Goal: Task Accomplishment & Management: Use online tool/utility

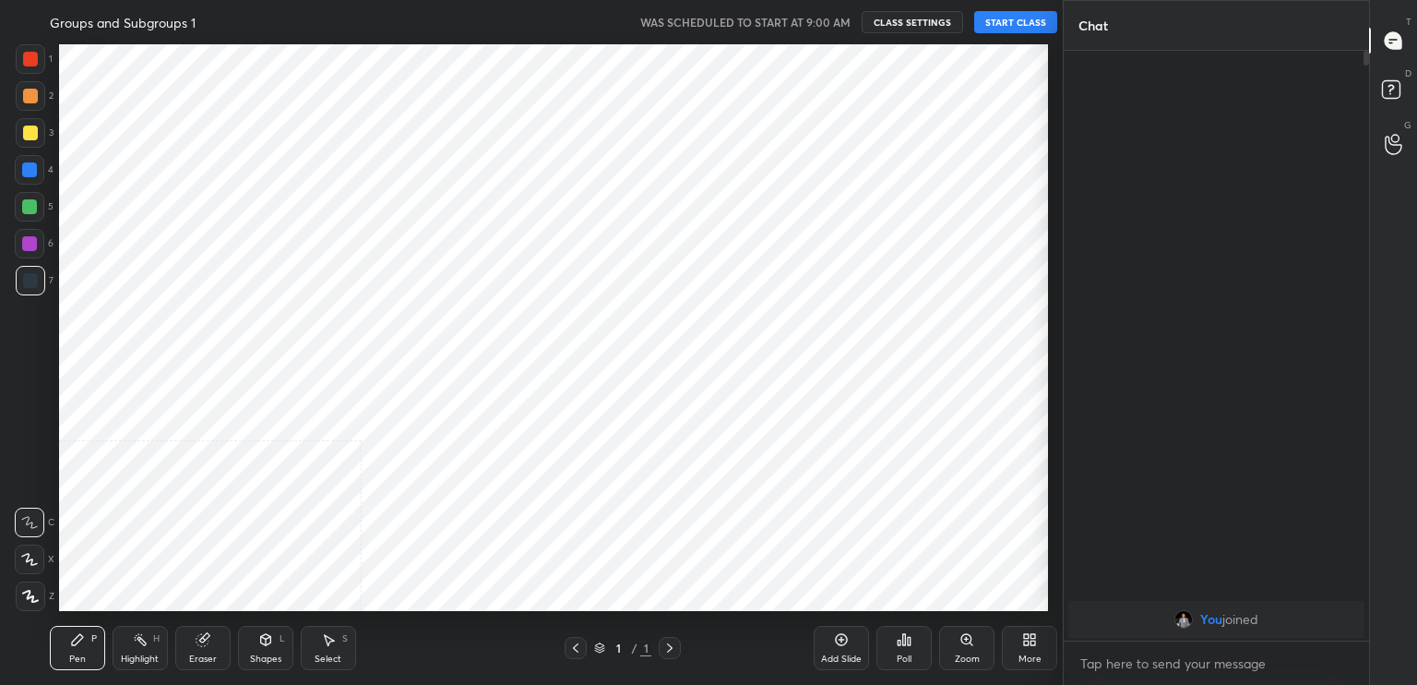
scroll to position [91695, 91274]
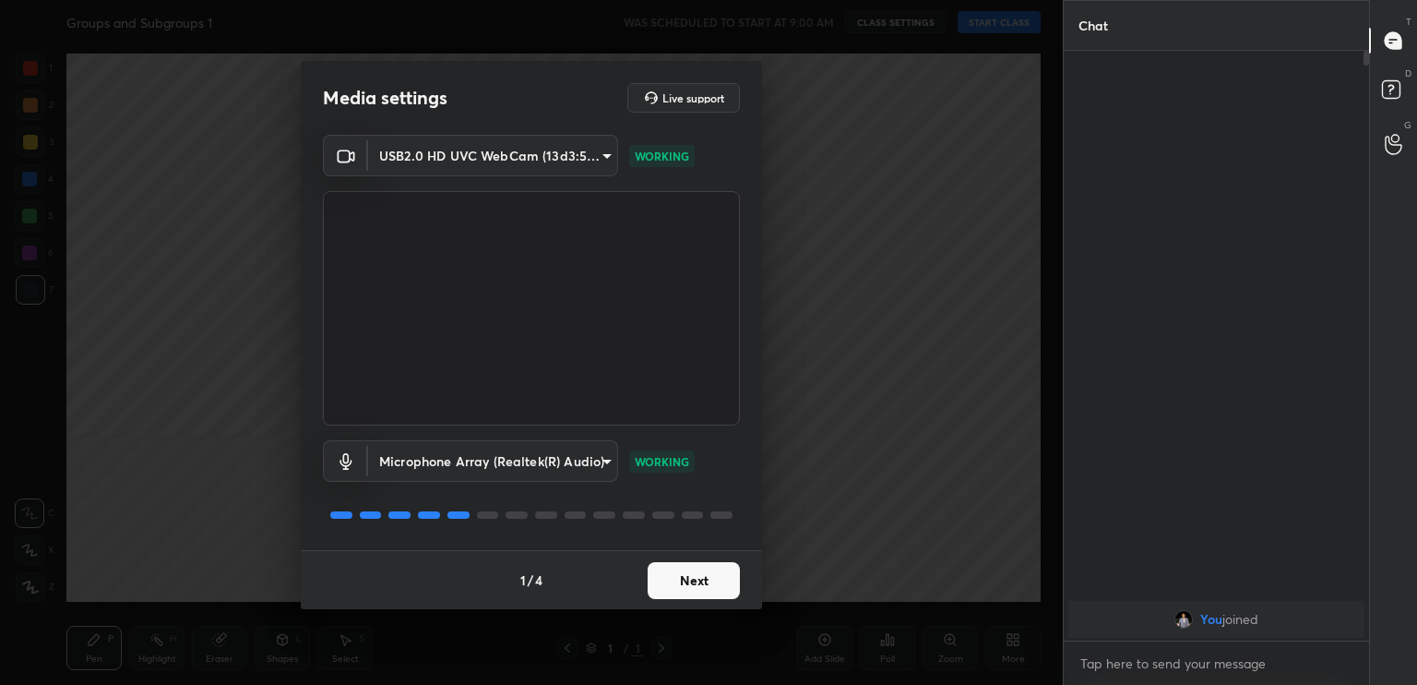
click at [706, 595] on button "Next" at bounding box center [694, 580] width 92 height 37
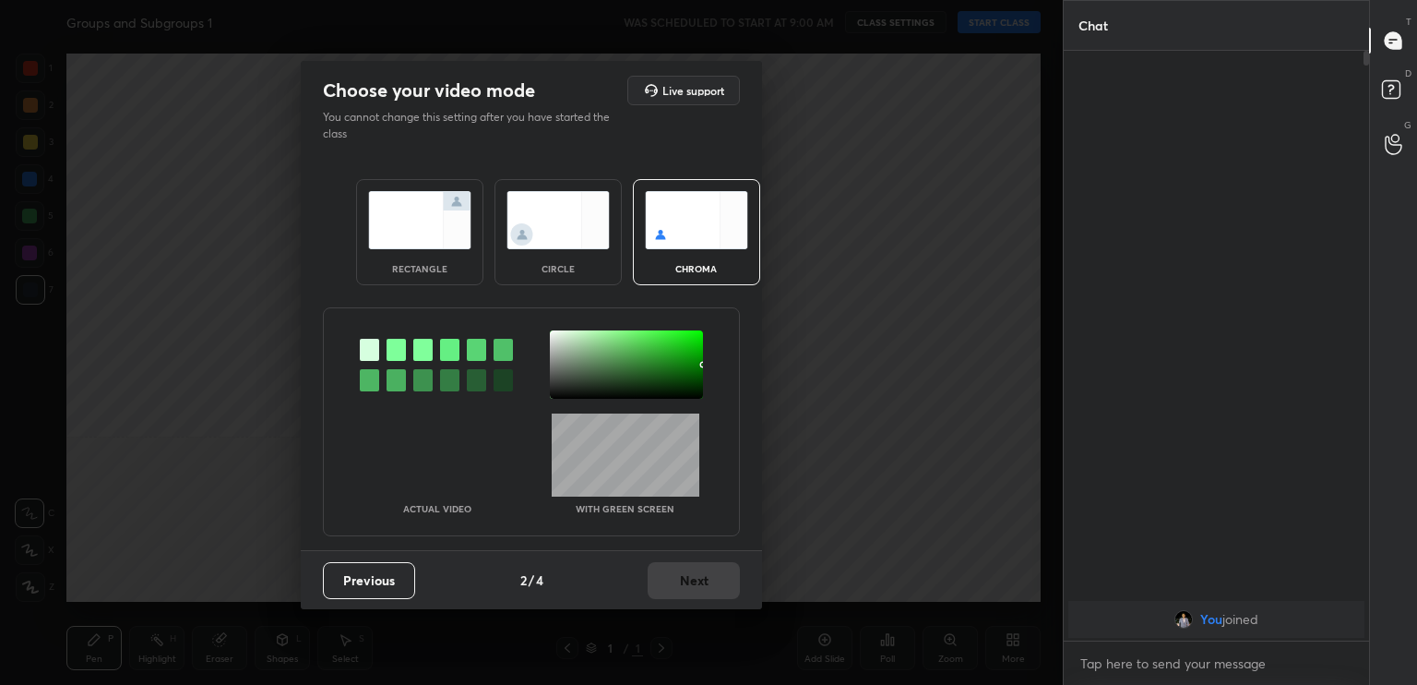
click at [706, 595] on div "Previous 2 / 4 Next" at bounding box center [531, 579] width 461 height 59
drag, startPoint x: 706, startPoint y: 595, endPoint x: 539, endPoint y: 201, distance: 427.9
click at [539, 201] on div "Choose your video mode Live support You cannot change this setting after you ha…" at bounding box center [531, 335] width 461 height 548
click at [539, 201] on img at bounding box center [558, 220] width 103 height 58
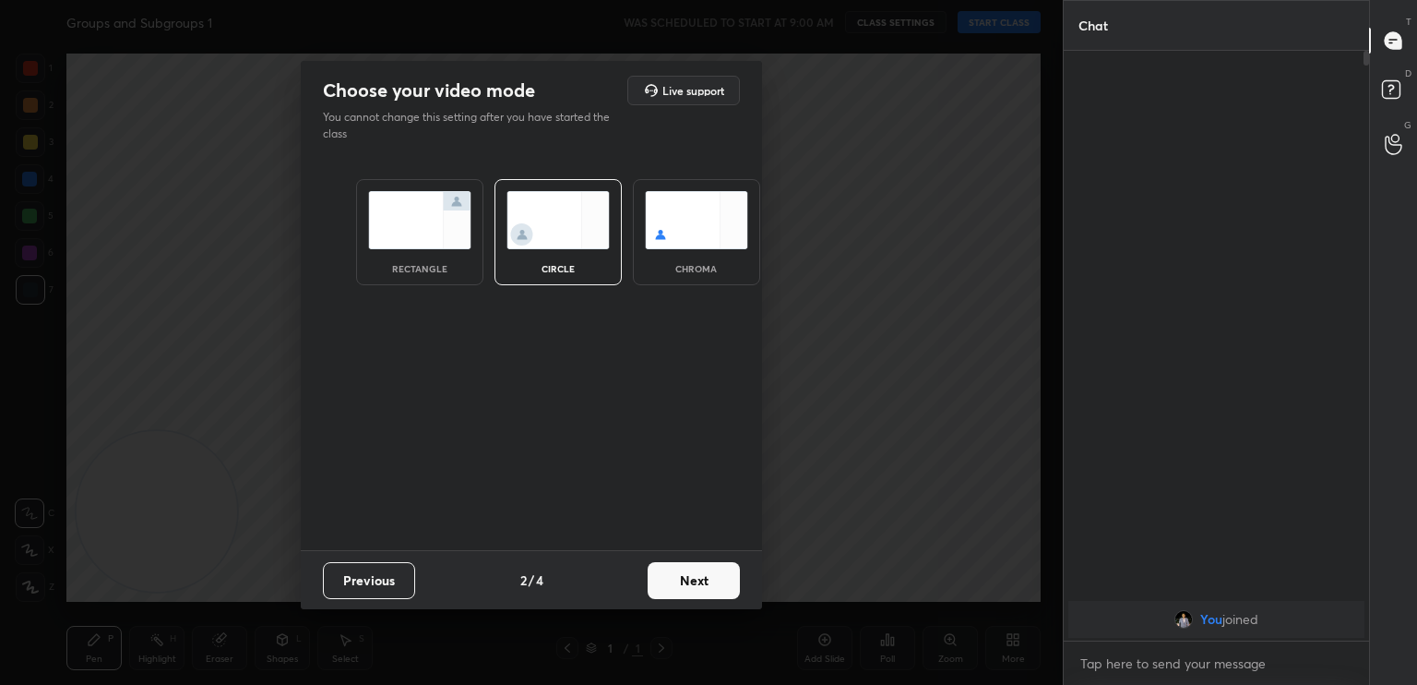
click at [675, 578] on button "Next" at bounding box center [694, 580] width 92 height 37
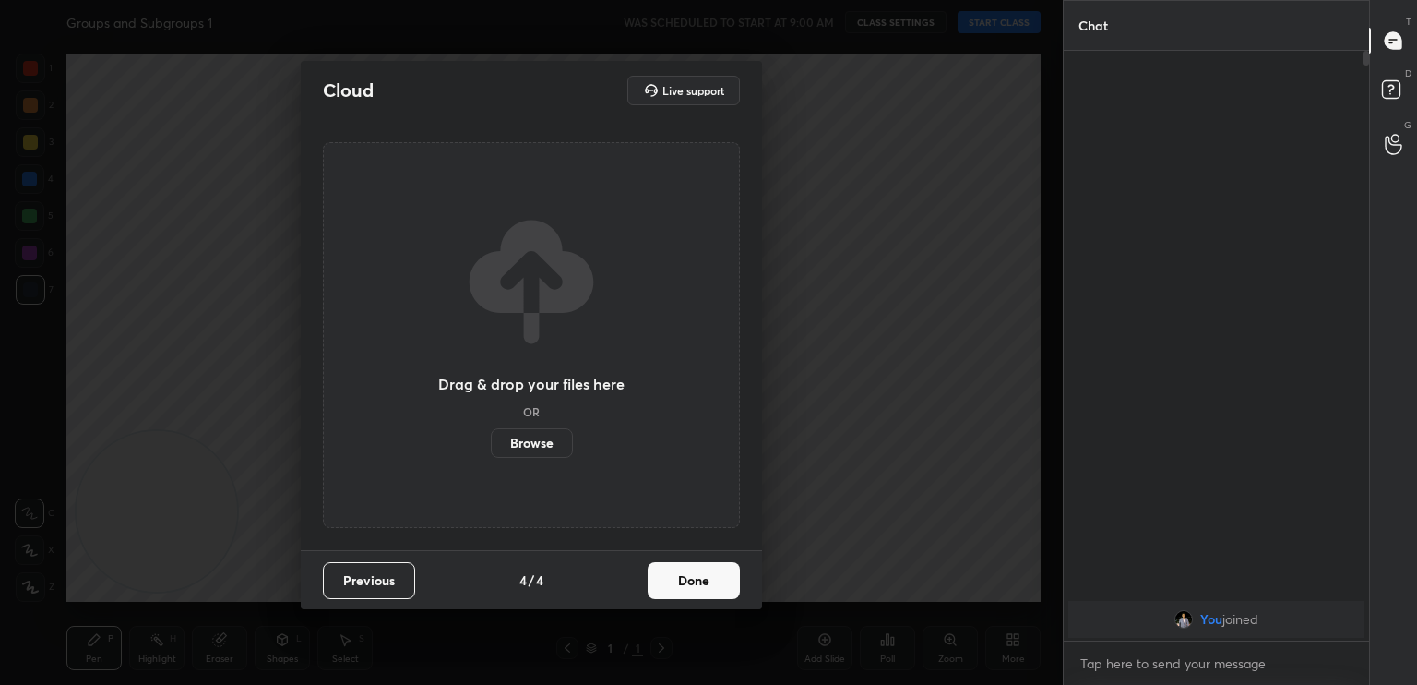
click at [675, 578] on button "Done" at bounding box center [694, 580] width 92 height 37
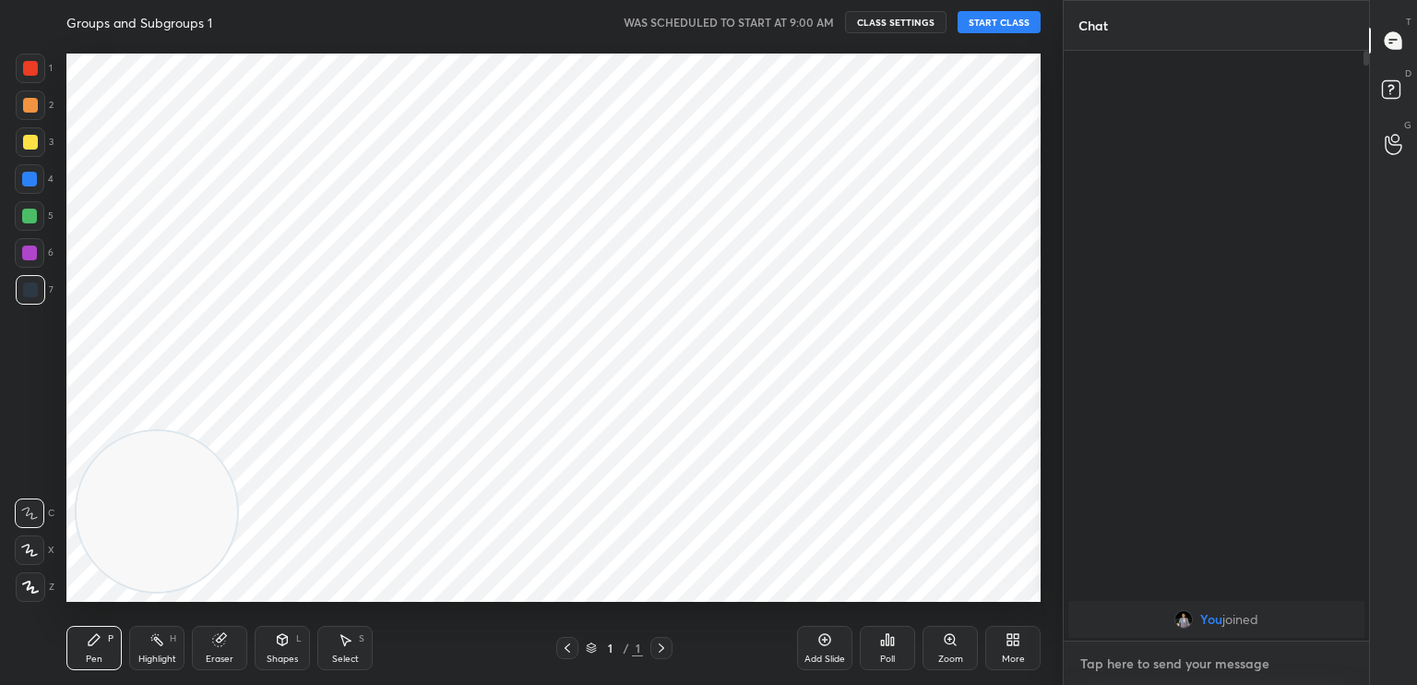
type textarea "x"
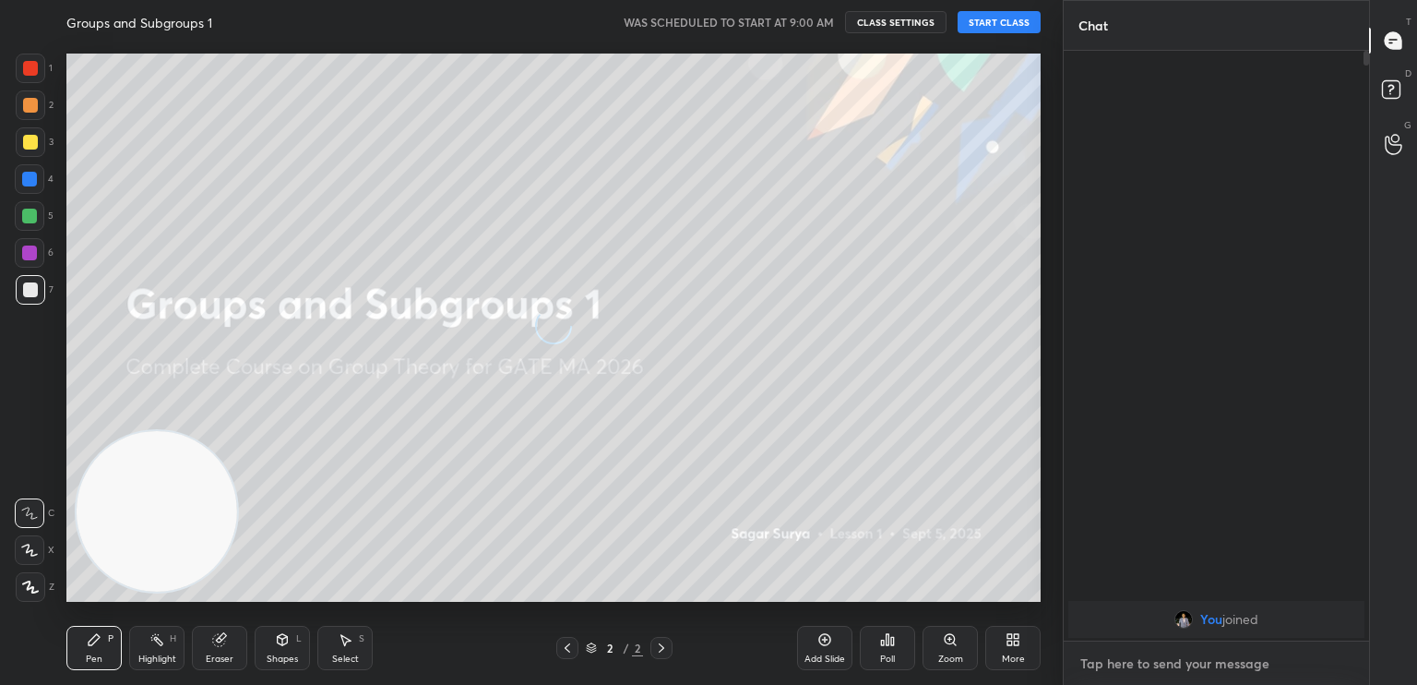
click at [1267, 660] on textarea at bounding box center [1217, 664] width 276 height 30
type textarea "T"
type textarea "x"
type textarea "TH"
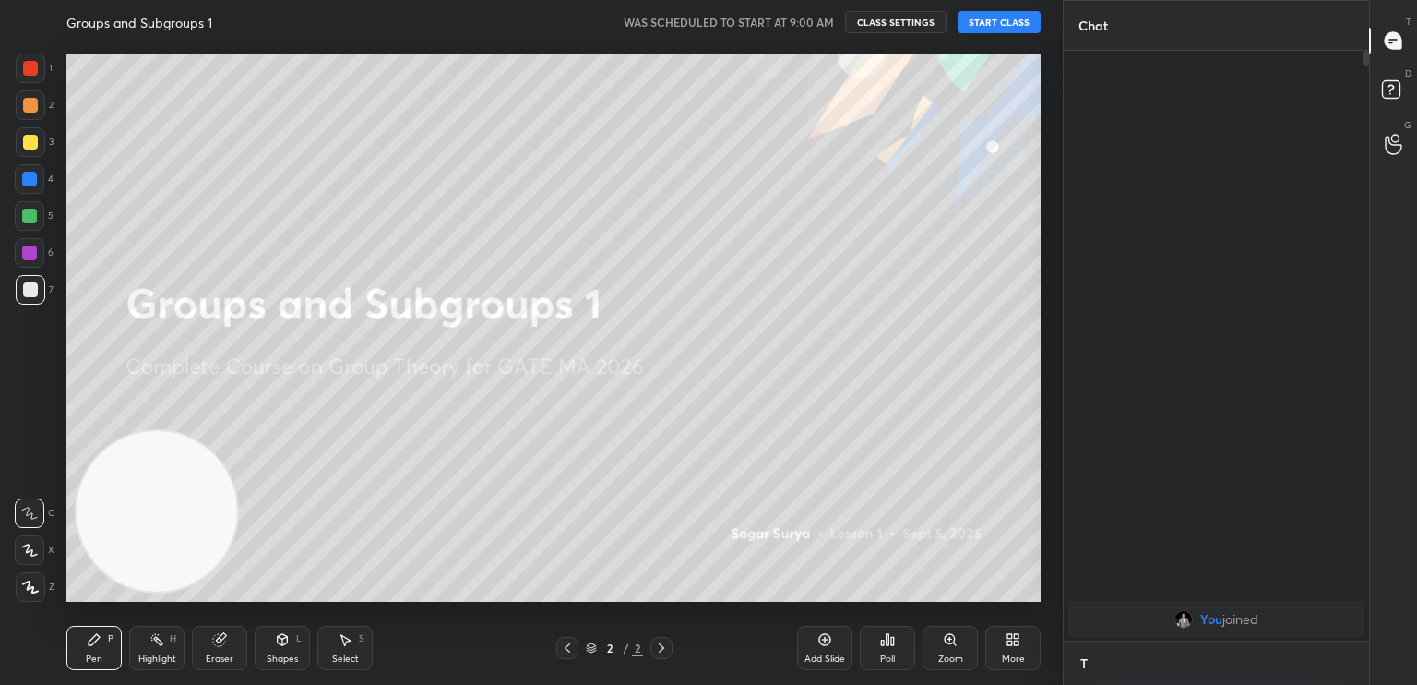
type textarea "x"
type textarea "THE"
type textarea "x"
type textarea "THE"
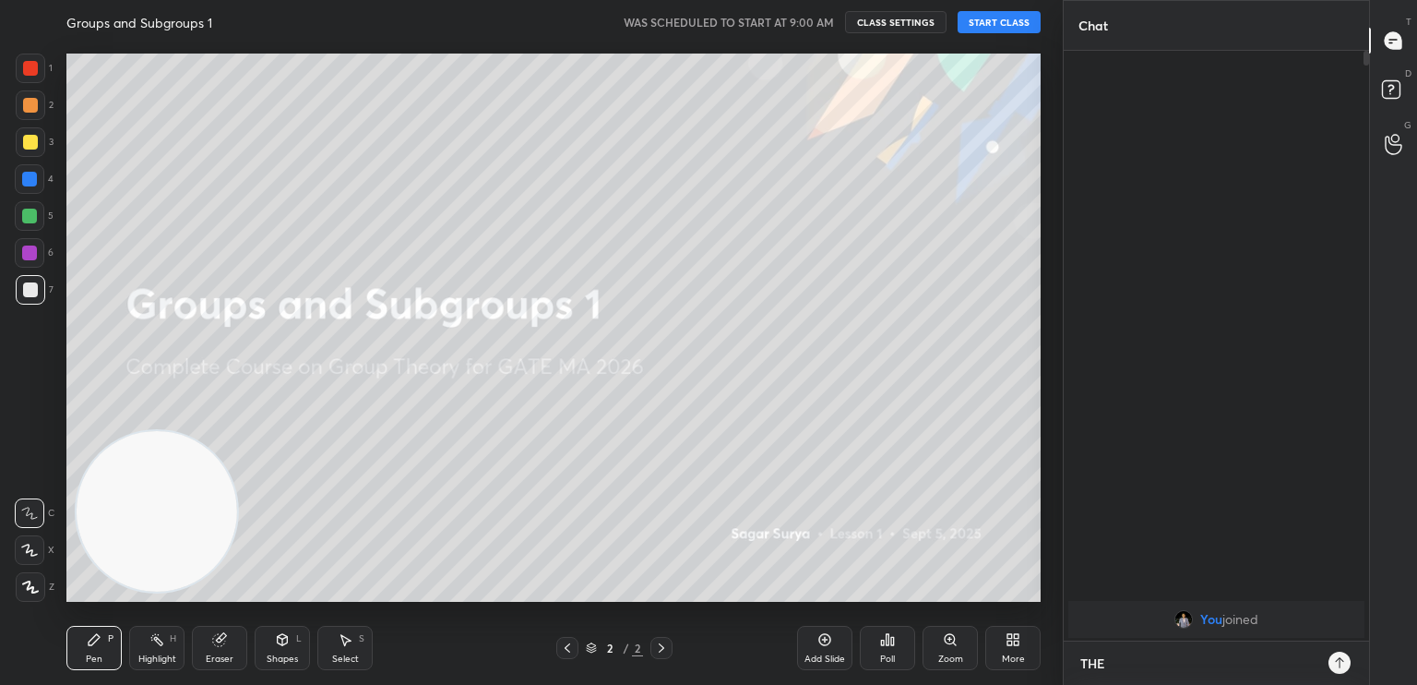
type textarea "x"
type textarea "THE L"
type textarea "x"
type textarea "THE LA"
type textarea "x"
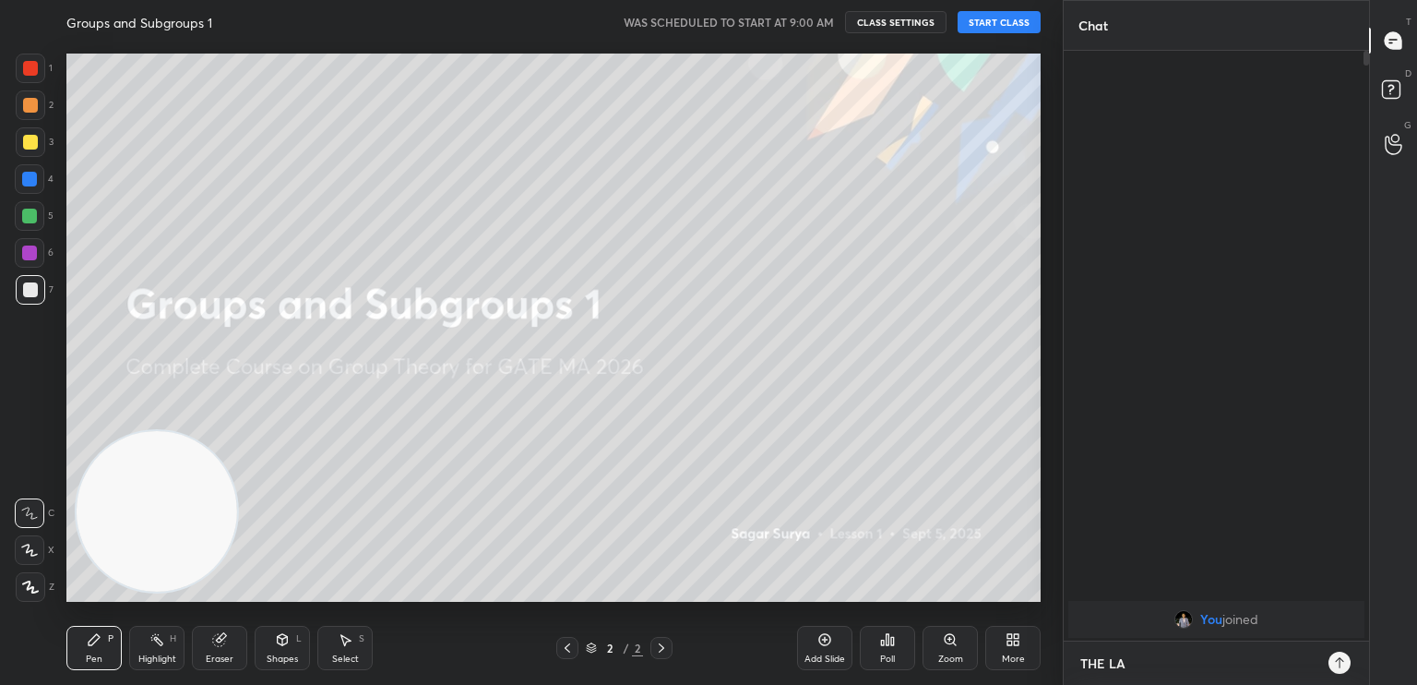
type textarea "THE L"
type textarea "x"
type textarea "THE"
type textarea "x"
type textarea "THE C"
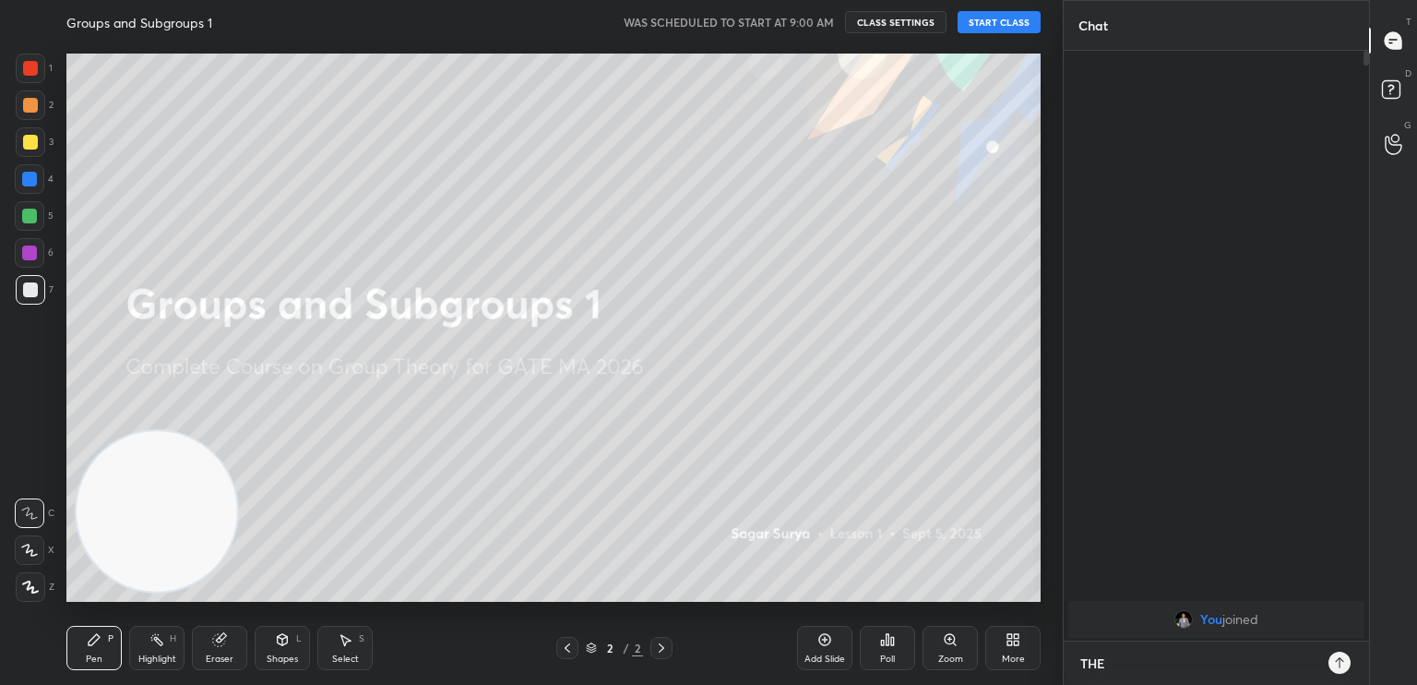
type textarea "x"
type textarea "THE CL"
type textarea "x"
type textarea "THE CLA"
type textarea "x"
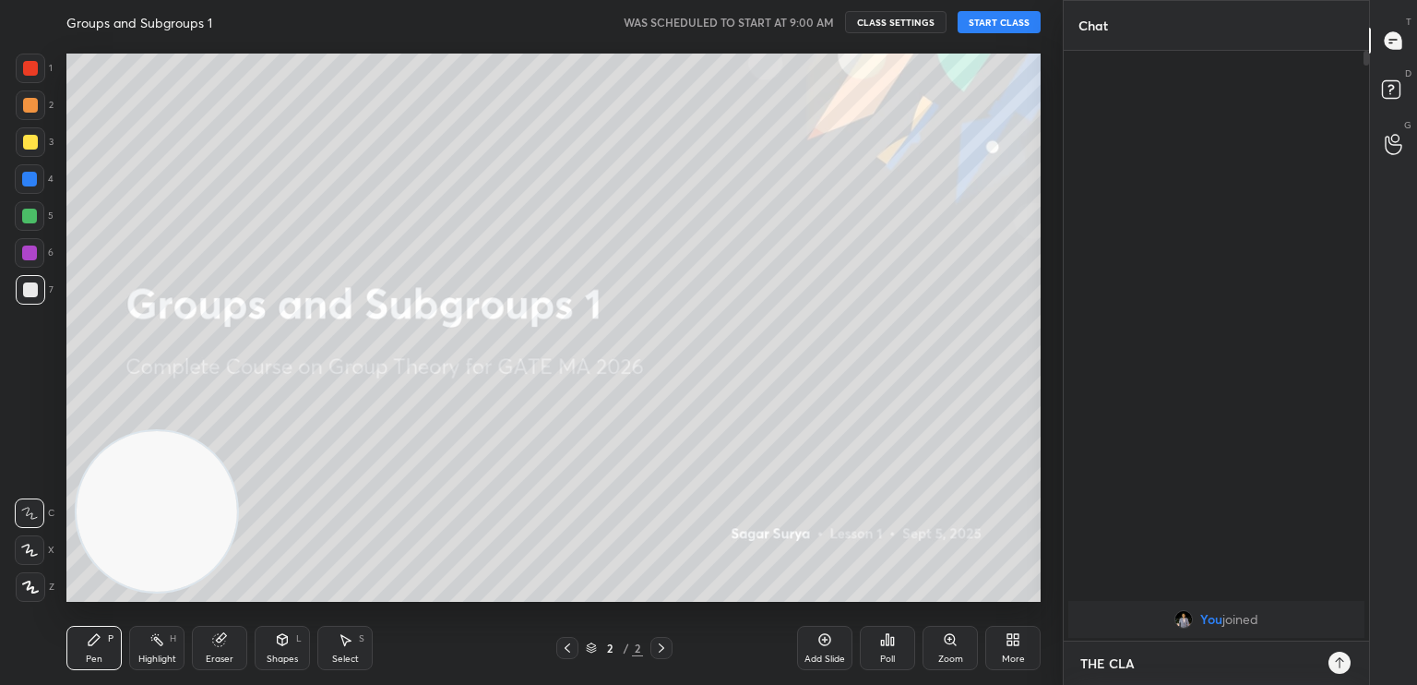
type textarea "THE CLAS"
type textarea "x"
type textarea "THE CLASS"
type textarea "x"
type textarea "THE CLASS"
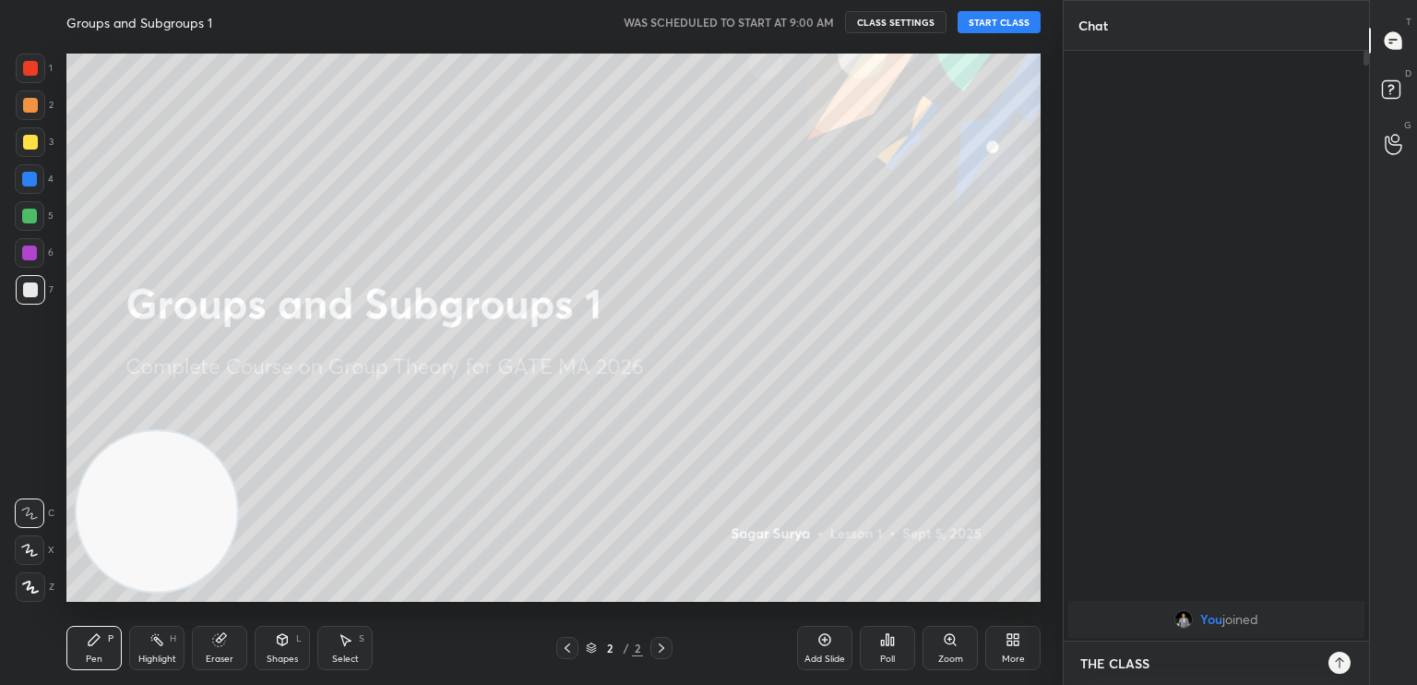
type textarea "x"
type textarea "THE CLASS W"
type textarea "x"
type textarea "THE CLASS WU"
type textarea "x"
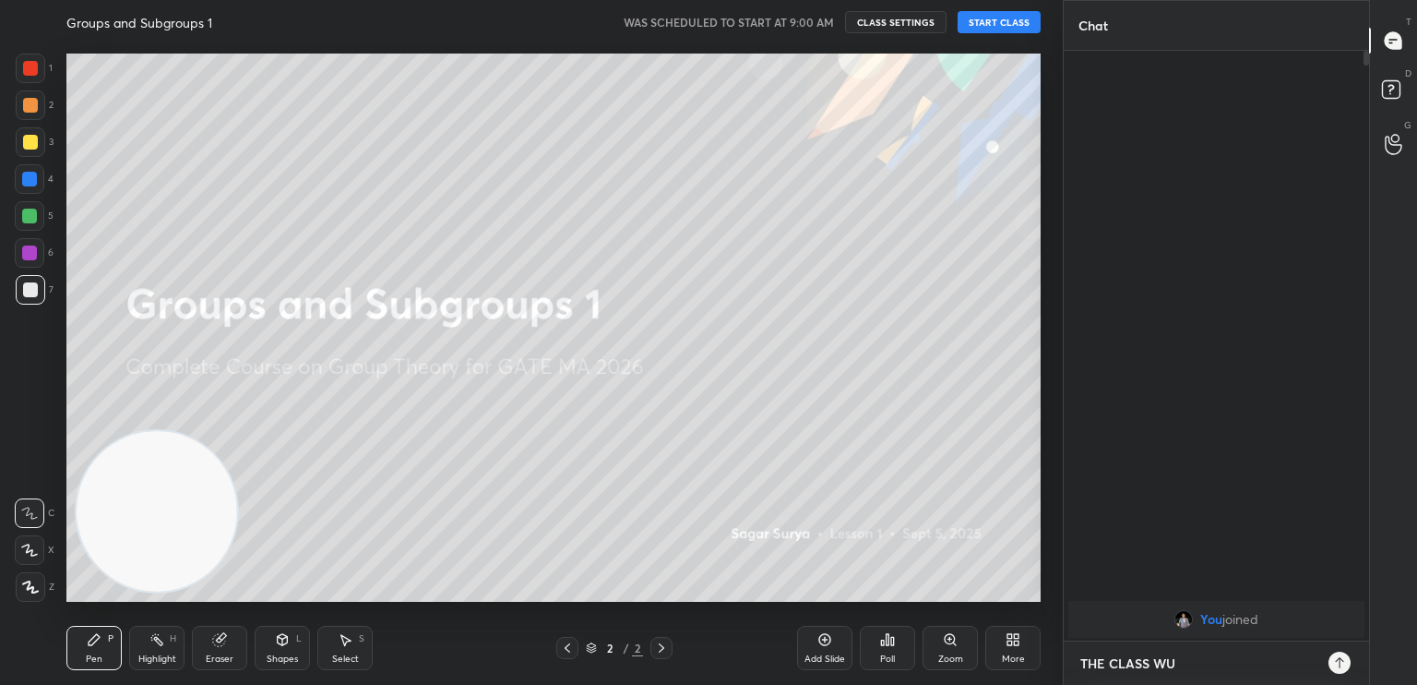
type textarea "THE CLASS WUL"
type textarea "x"
type textarea "THE CLASS WULL"
type textarea "x"
type textarea "THE CLASS WUL"
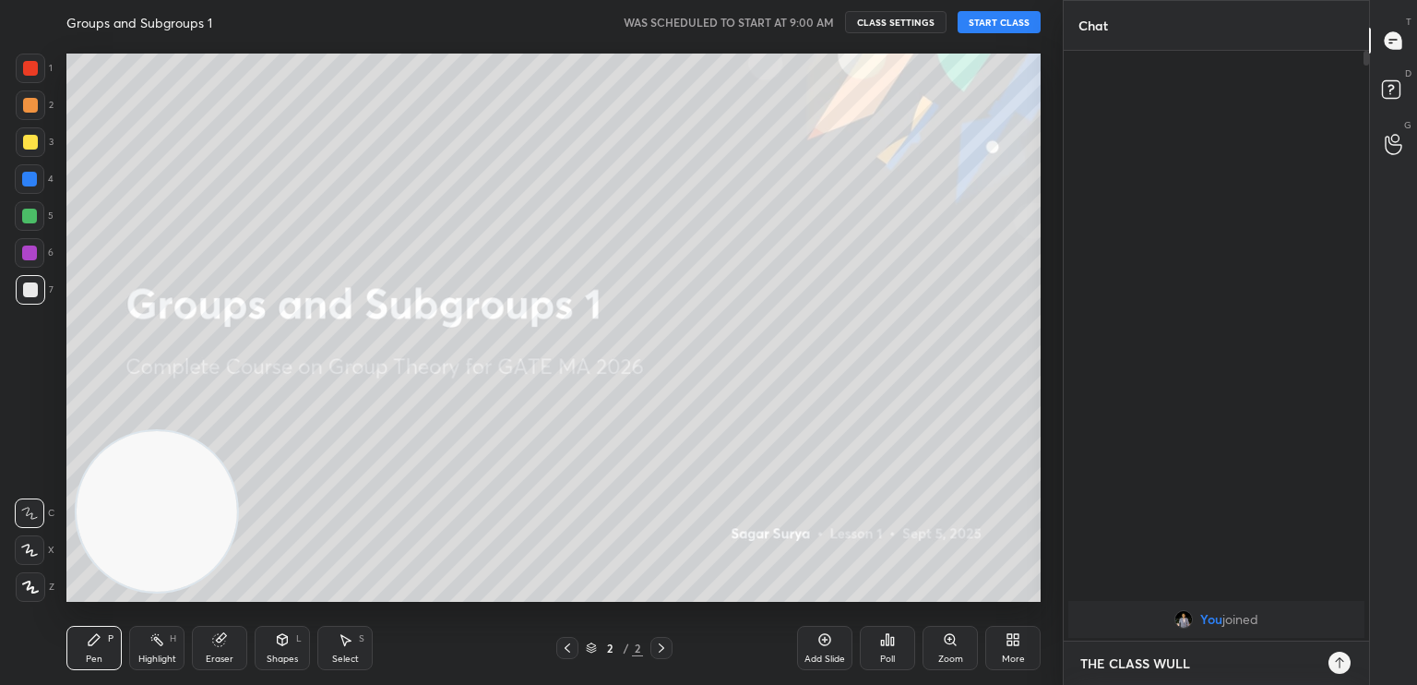
type textarea "x"
type textarea "THE CLASS WU"
type textarea "x"
type textarea "THE CLASS W"
type textarea "x"
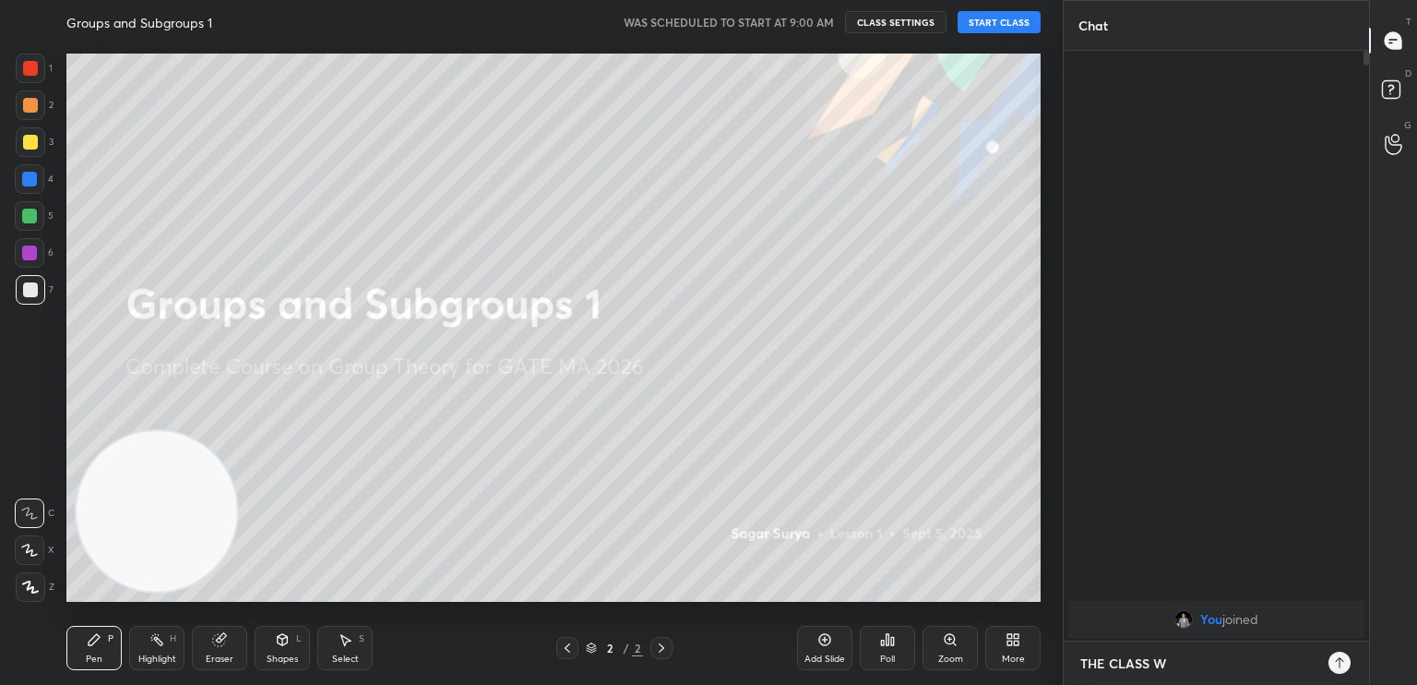
type textarea "THE CLASS WI"
type textarea "x"
type textarea "THE CLASS WIL"
type textarea "x"
type textarea "THE CLASS WILL"
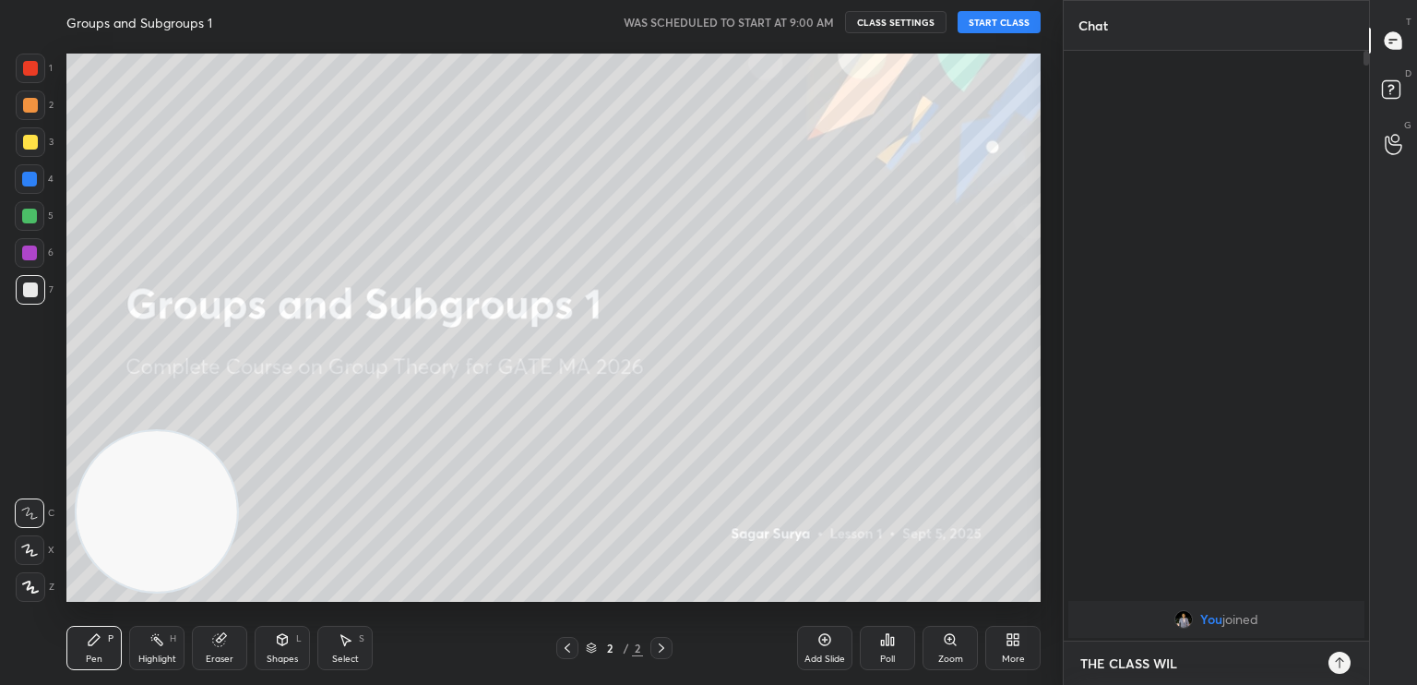
type textarea "x"
type textarea "THE CLASS WILL"
type textarea "x"
type textarea "THE CLASS WILL S"
type textarea "x"
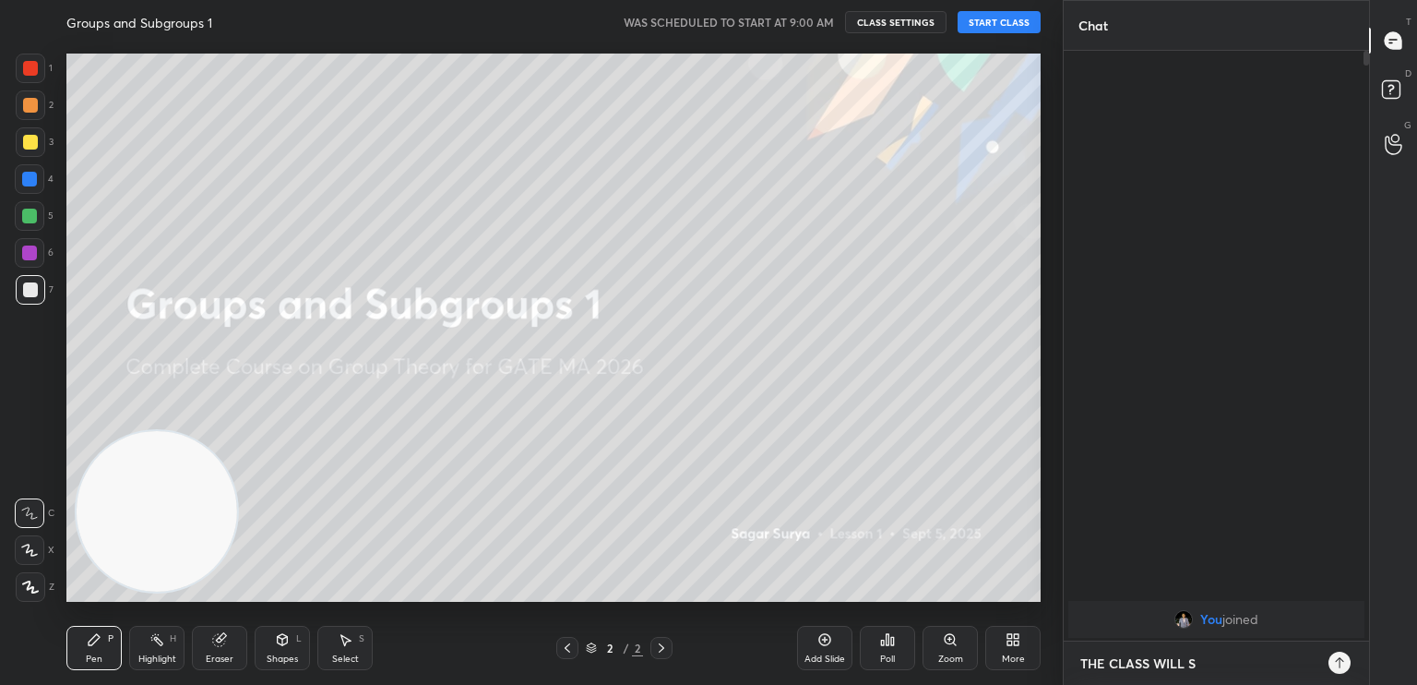
type textarea "THE CLASS WILL ST"
type textarea "x"
type textarea "THE CLASS WILL STA"
type textarea "x"
type textarea "THE CLASS WILL STAR"
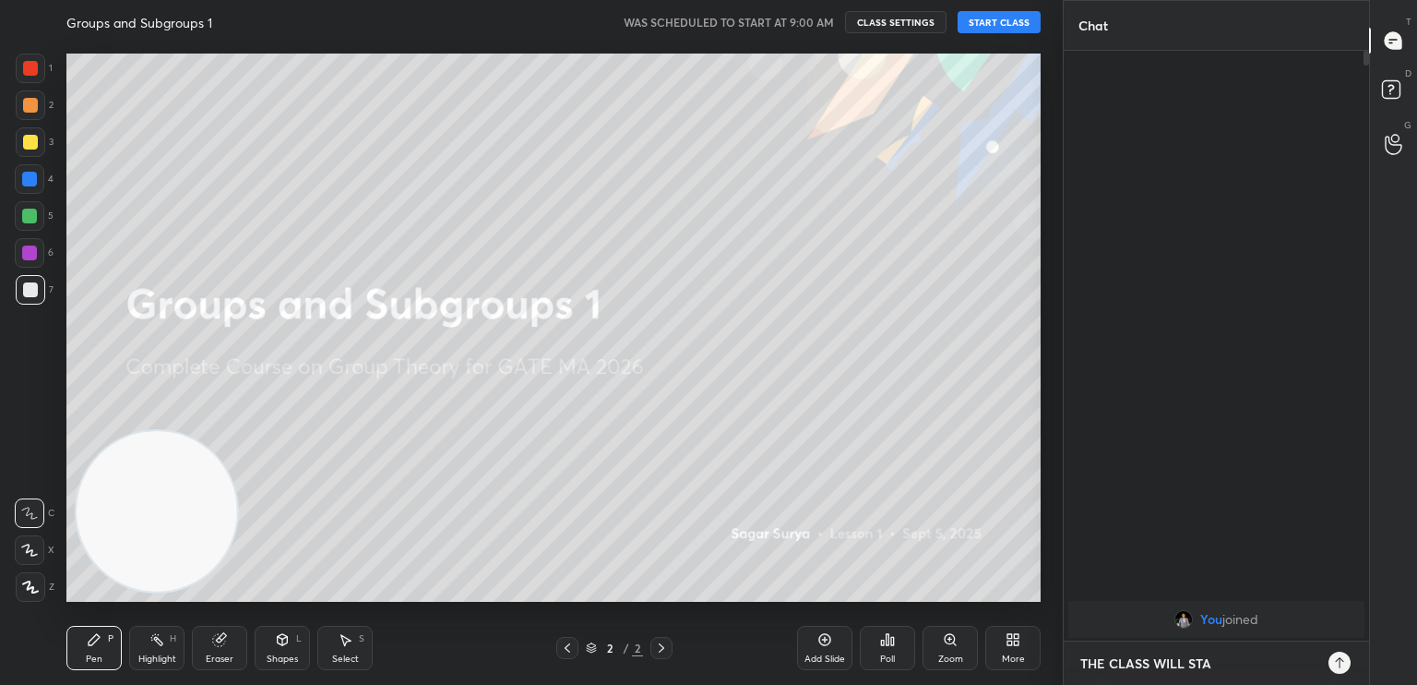
type textarea "x"
type textarea "THE CLASS WILL START"
type textarea "x"
type textarea "THE CLASS WILL START"
type textarea "x"
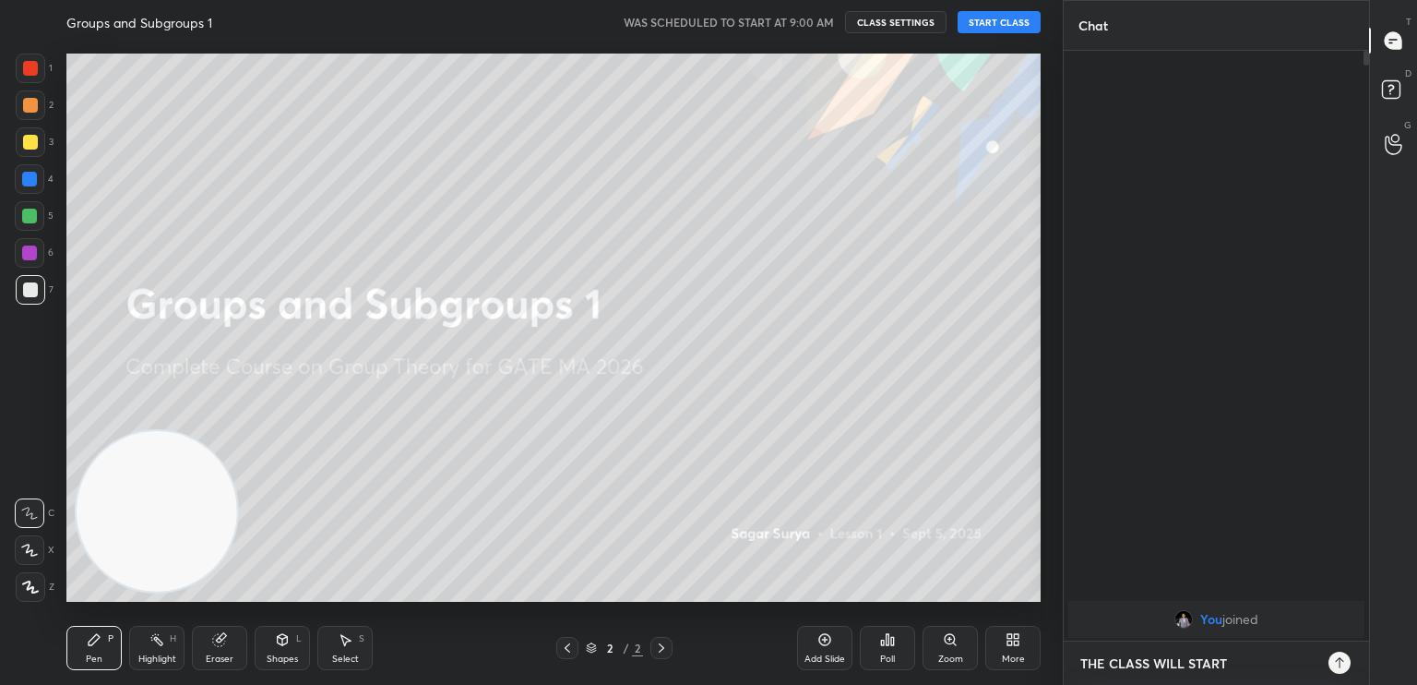
type textarea "THE CLASS WILL START T"
type textarea "x"
type textarea "THE CLASS WILL START T"
type textarea "x"
type textarea "THE CLASS WILL START T"
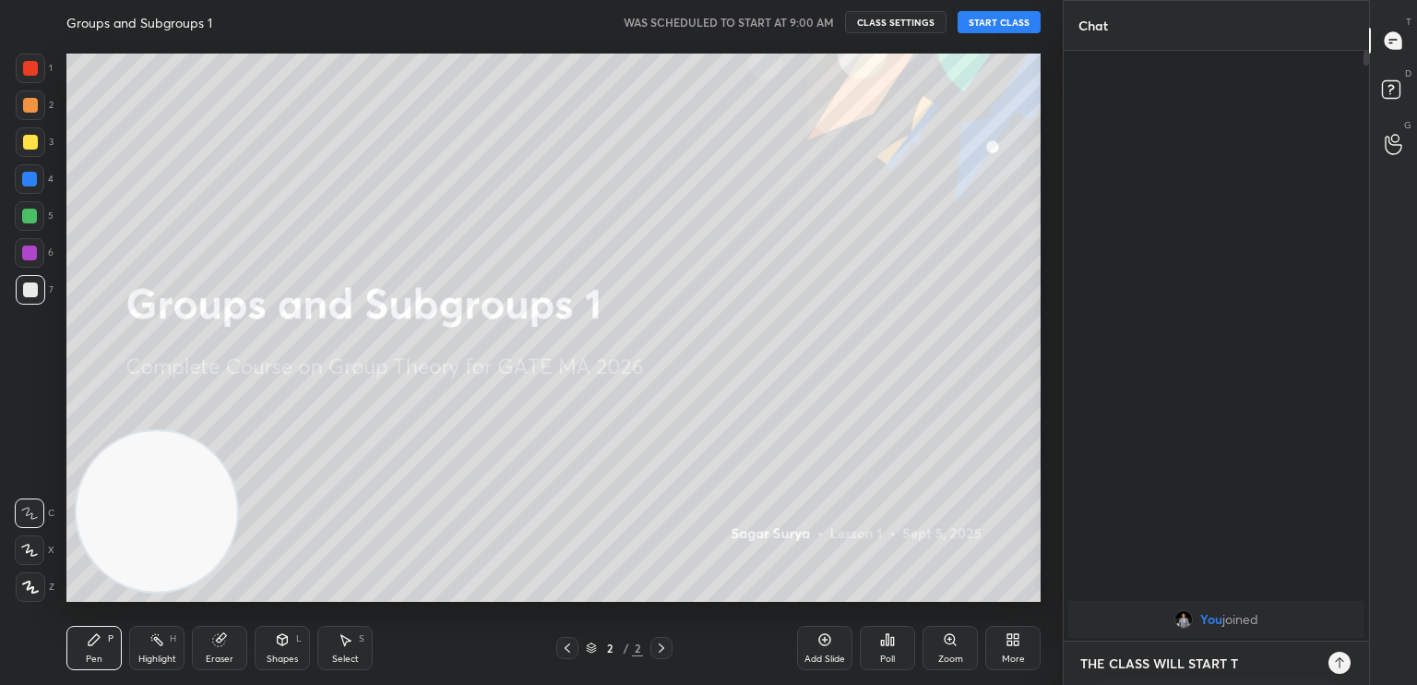
type textarea "x"
type textarea "THE CLASS WILL START"
type textarea "x"
type textarea "THE CLASS WILL START A"
type textarea "x"
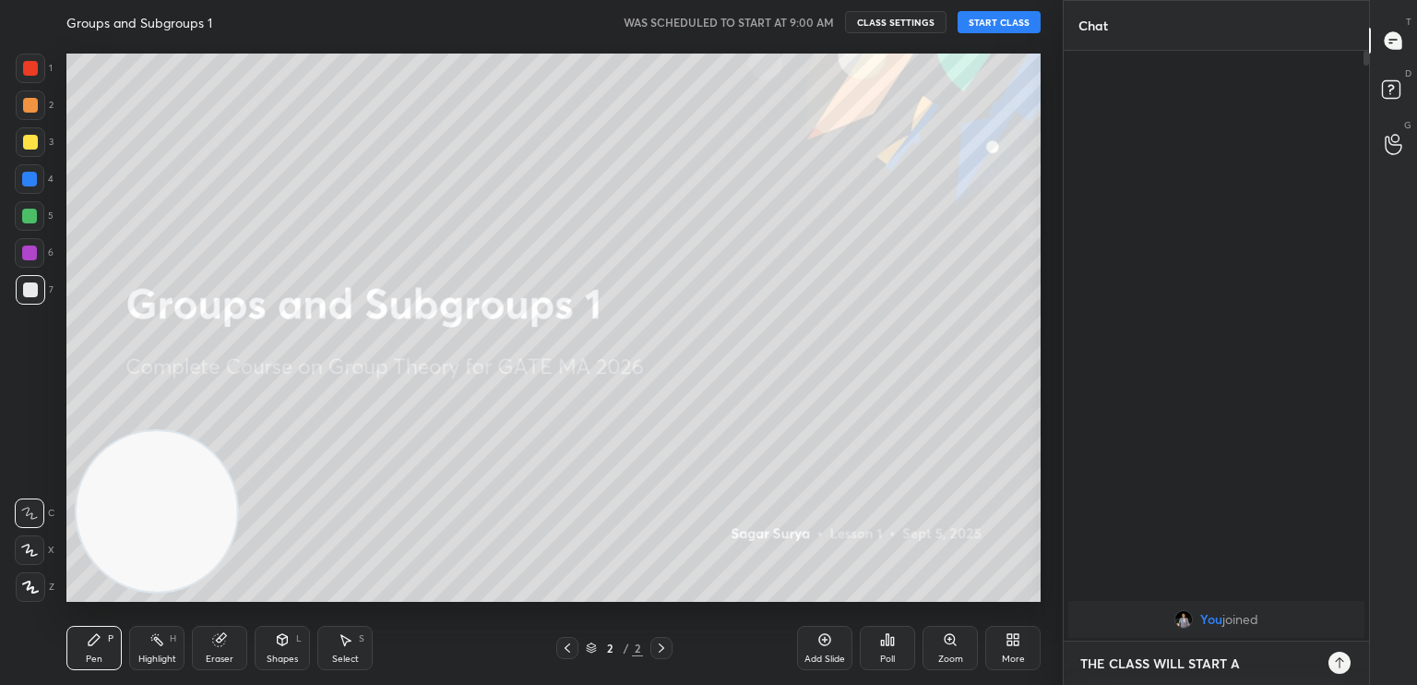
type textarea "THE CLASS WILL START AT"
type textarea "x"
type textarea "THE CLASS WILL START AT"
type textarea "x"
type textarea "THE CLASS WILL START AT 9"
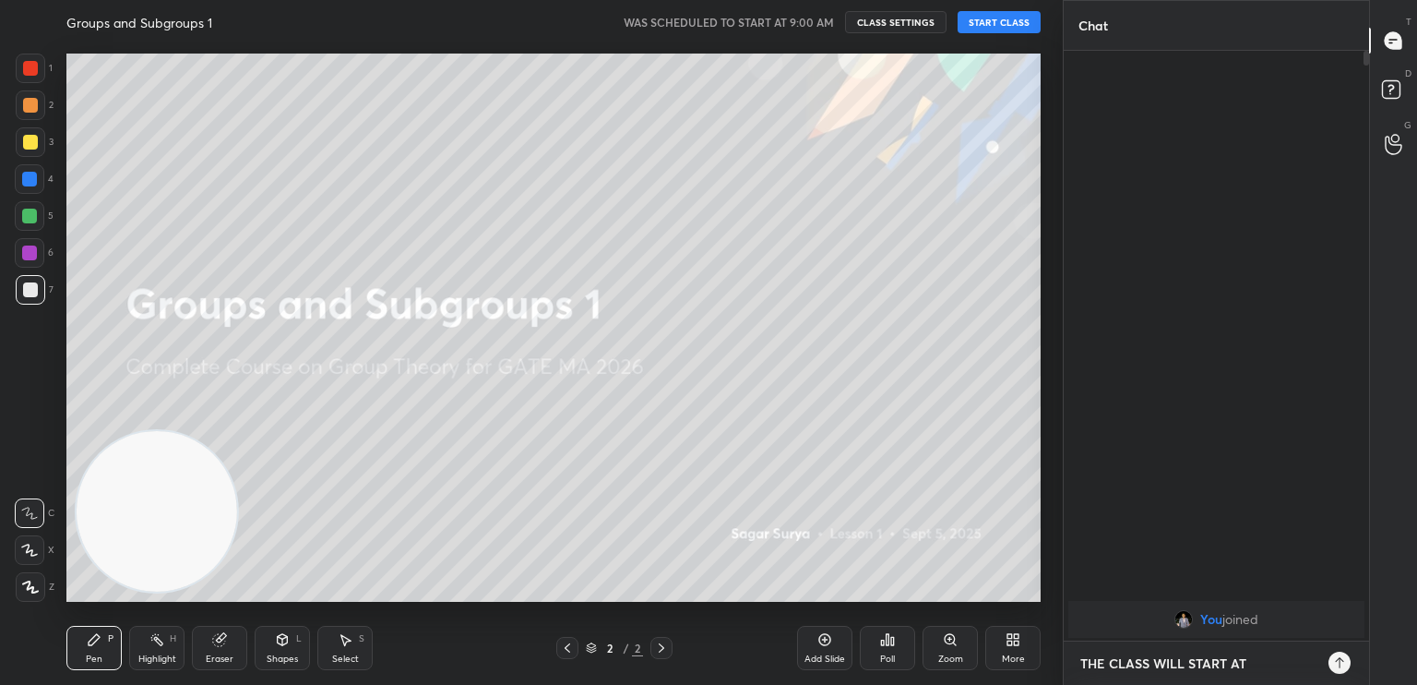
type textarea "x"
type textarea "THE CLASS WILL START AT 9:"
type textarea "x"
type textarea "THE CLASS WILL START AT 9:3"
type textarea "x"
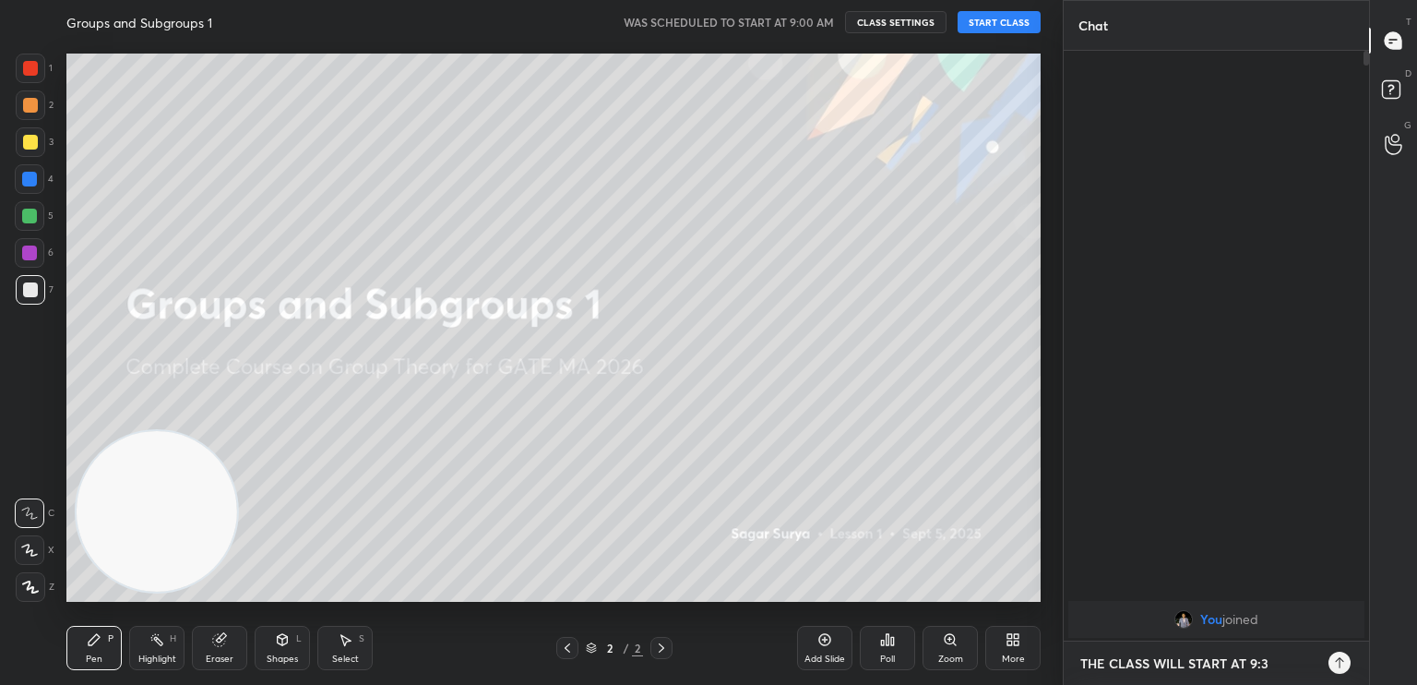
type textarea "THE CLASS WILL START AT 9:30"
type textarea "x"
type textarea "THE CLASS WILL START AT 9:30"
type textarea "x"
type textarea "THE CLASS WILL START AT 9:30 A"
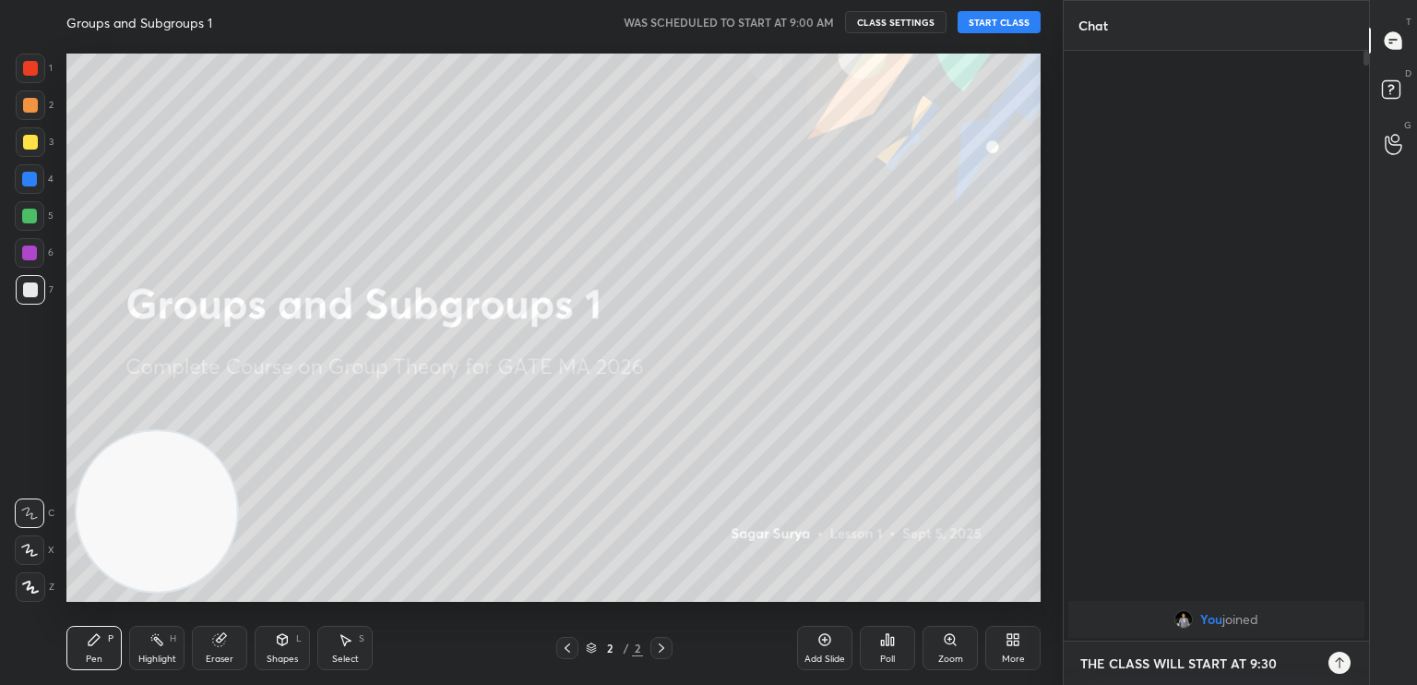
type textarea "x"
type textarea "THE CLASS WILL START AT 9:30 AM"
type textarea "x"
type textarea "THE CLASS WILL START AT 9:30 AM,"
type textarea "x"
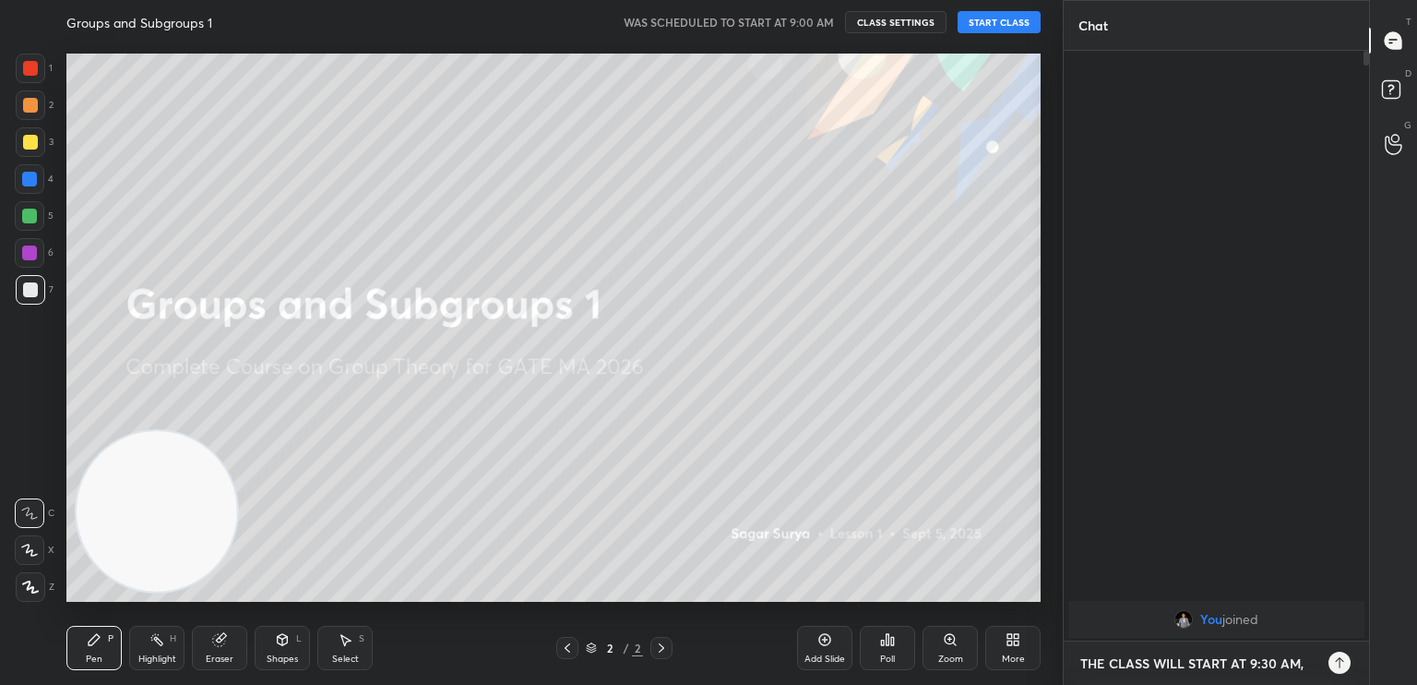
type textarea "THE CLASS WILL START AT 9:30 AM"
type textarea "x"
type textarea "THE CLASS WILL START AT 9:30 AM."
type textarea "x"
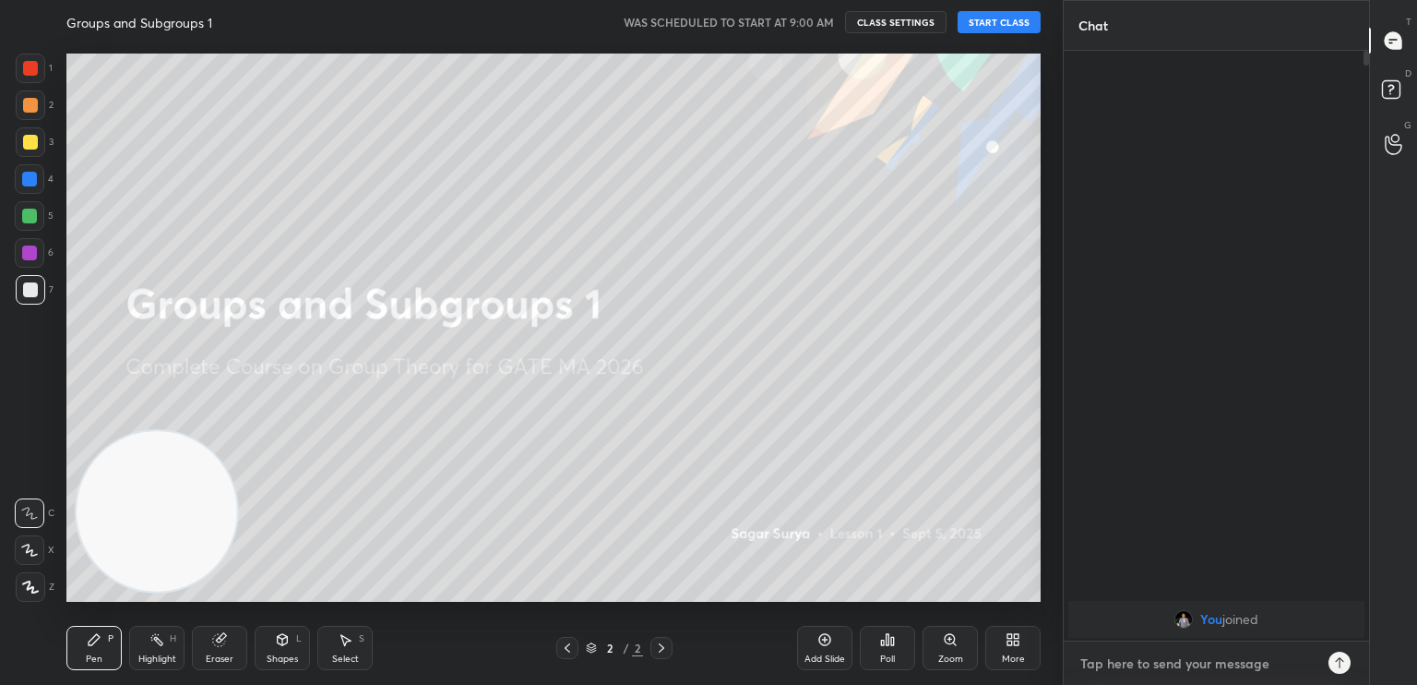
type textarea "x"
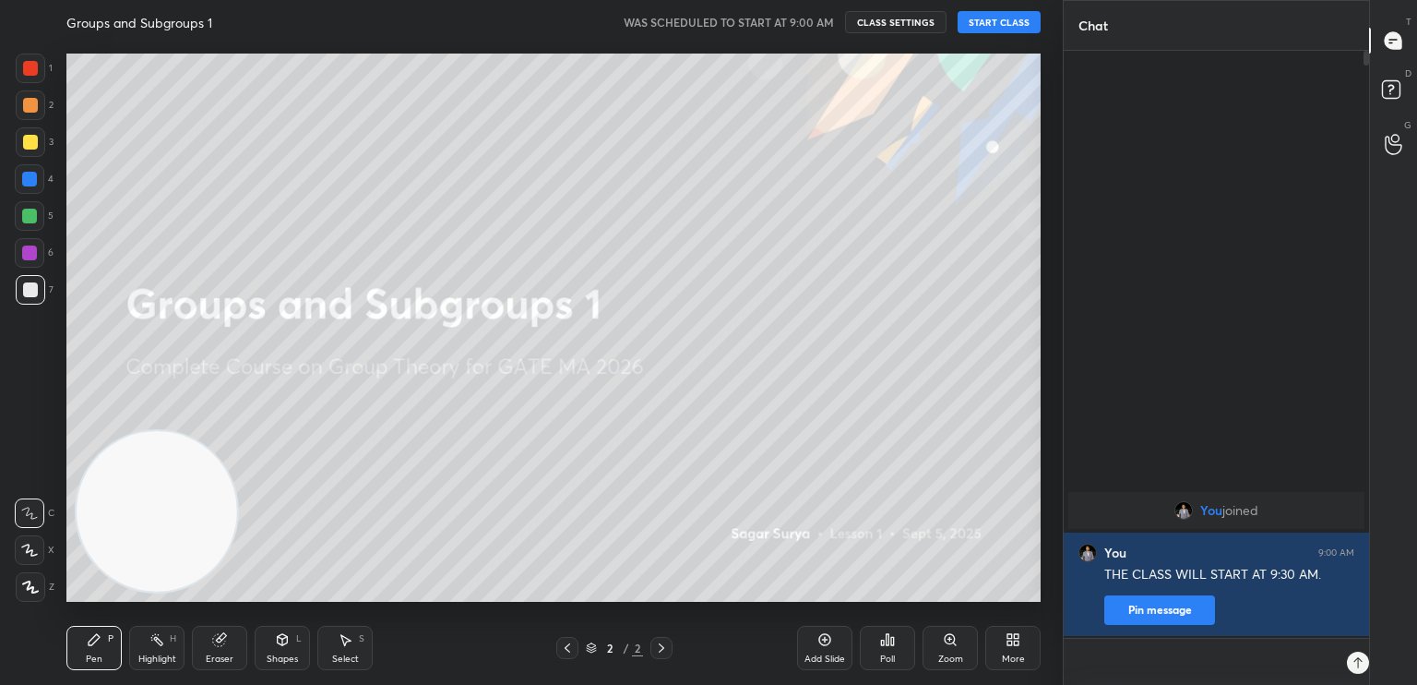
scroll to position [6, 6]
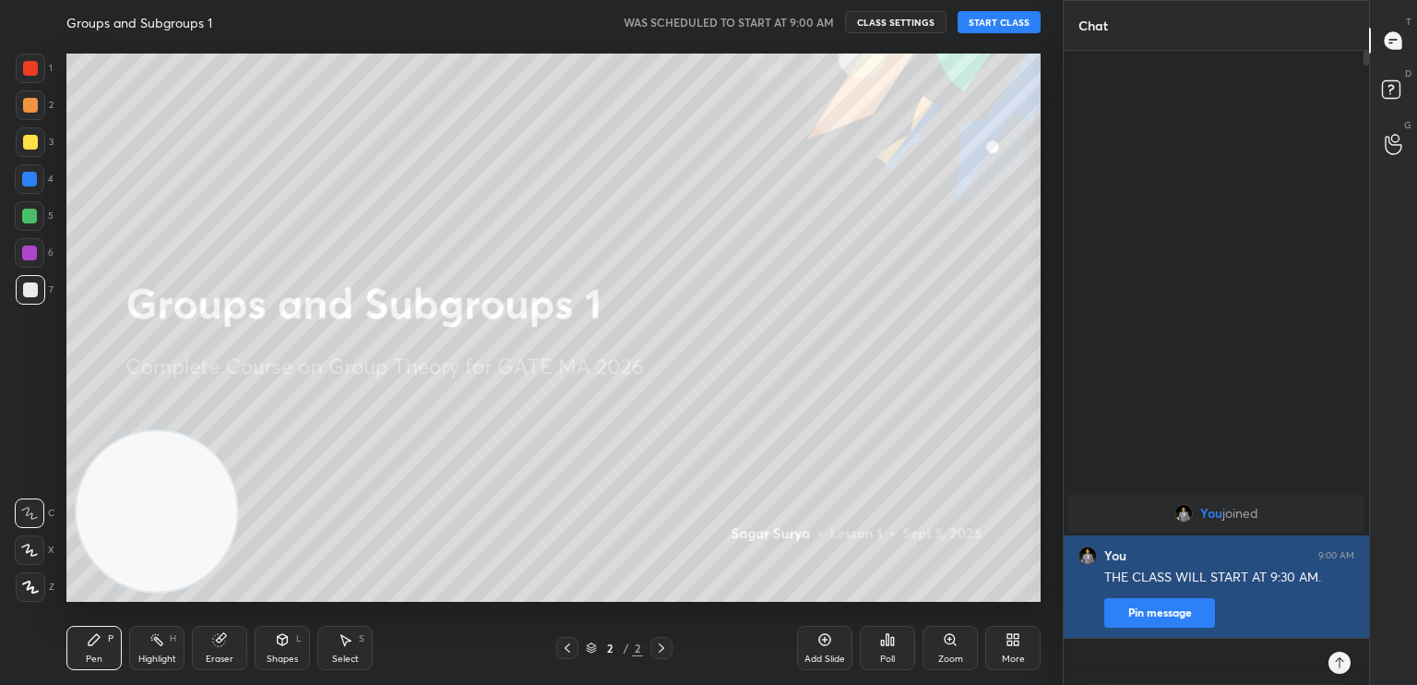
click at [1191, 615] on button "Pin message" at bounding box center [1159, 613] width 111 height 30
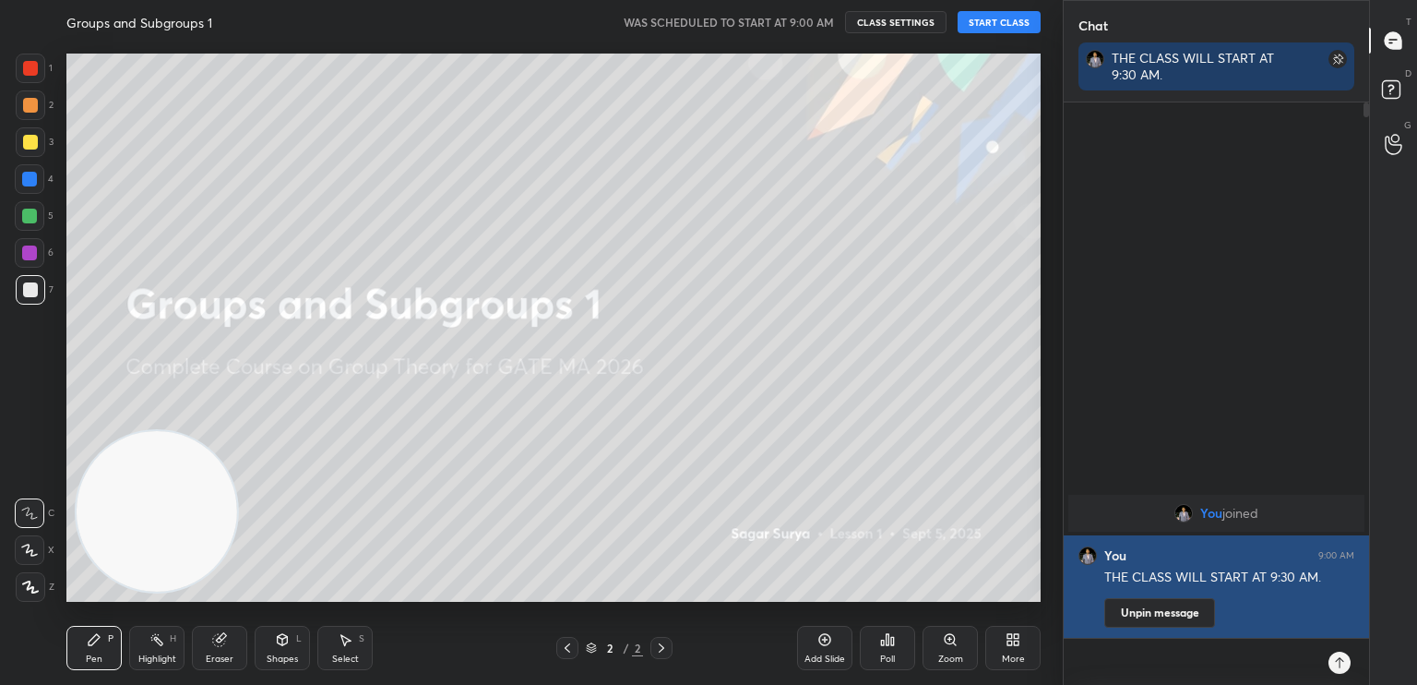
scroll to position [380, 300]
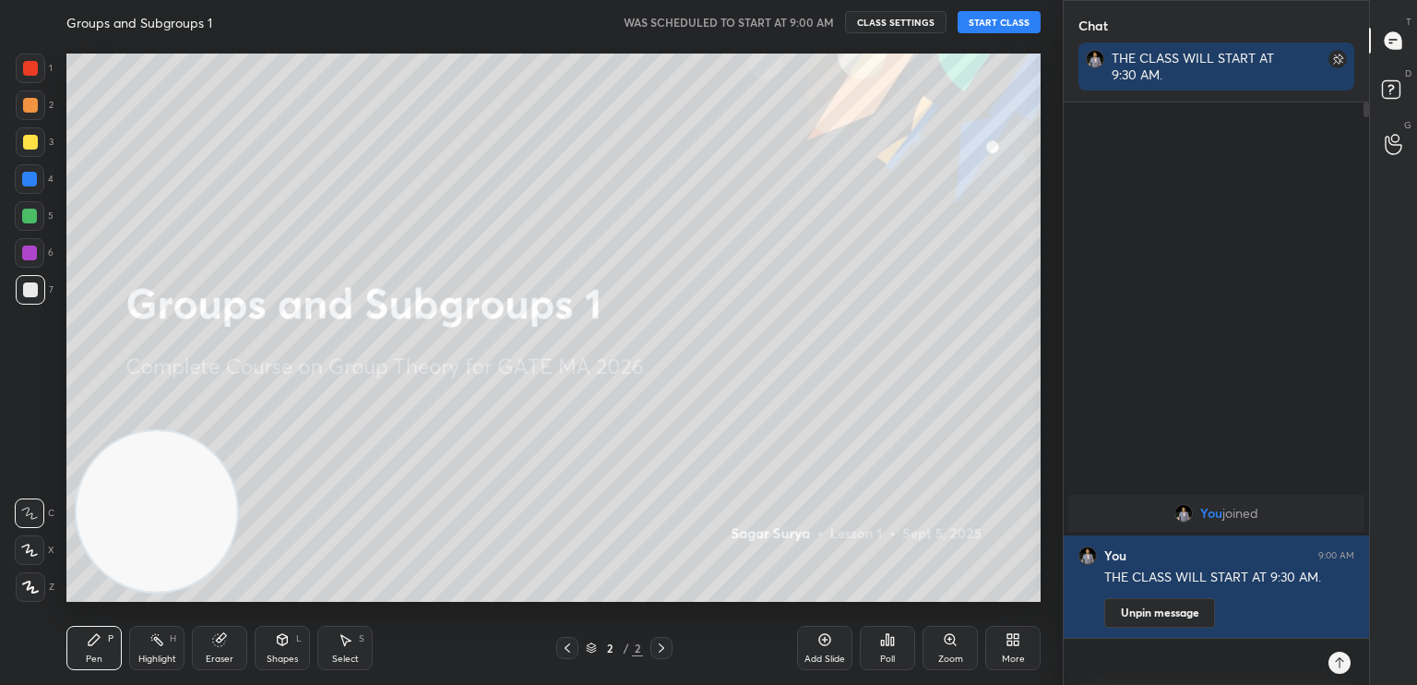
click at [1013, 21] on button "START CLASS" at bounding box center [999, 22] width 83 height 22
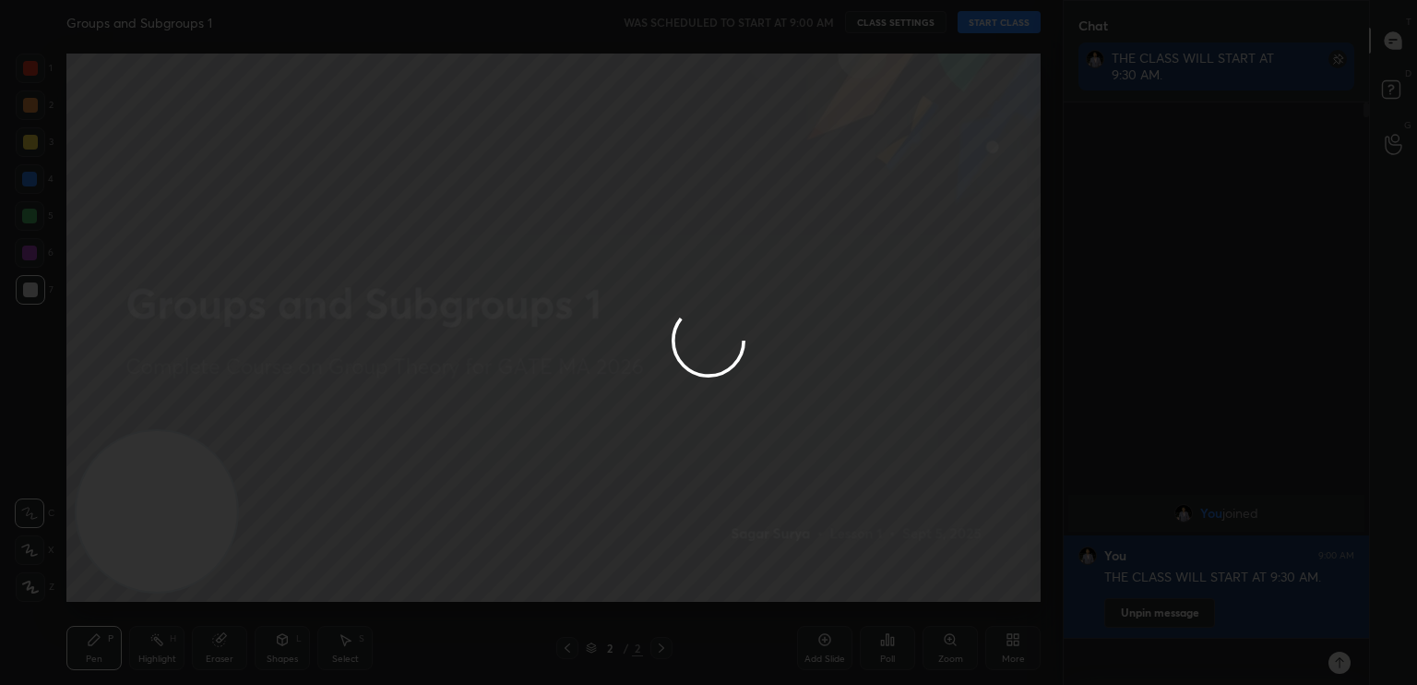
type textarea "x"
